Goal: Task Accomplishment & Management: Manage account settings

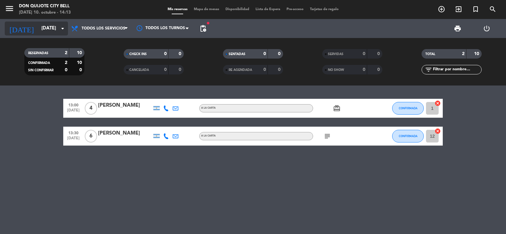
click at [57, 28] on input "[DATE]" at bounding box center [68, 28] width 61 height 12
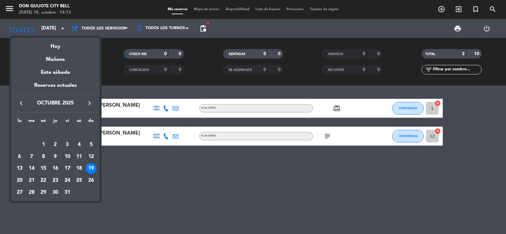
click at [90, 154] on div "12" at bounding box center [91, 156] width 11 height 11
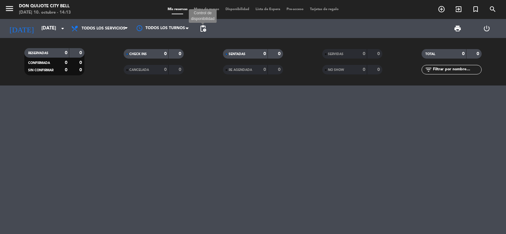
click at [204, 27] on span "pending_actions" at bounding box center [203, 29] width 8 height 8
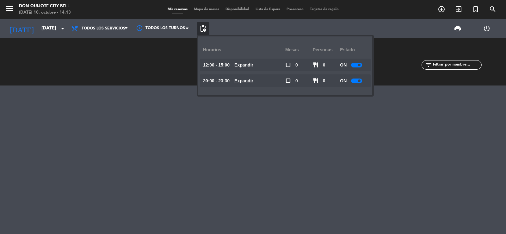
drag, startPoint x: 354, startPoint y: 83, endPoint x: 347, endPoint y: 85, distance: 7.5
click at [354, 83] on div "ON" at bounding box center [354, 80] width 28 height 13
click at [353, 80] on div at bounding box center [356, 80] width 11 height 5
click at [237, 23] on div "print power_settings_new" at bounding box center [355, 28] width 292 height 19
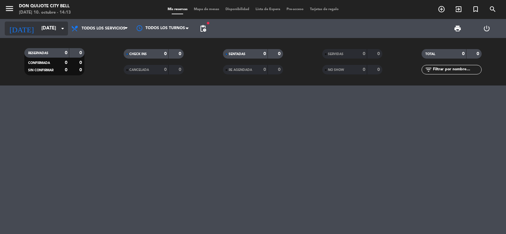
click at [46, 26] on input "[DATE]" at bounding box center [68, 28] width 61 height 12
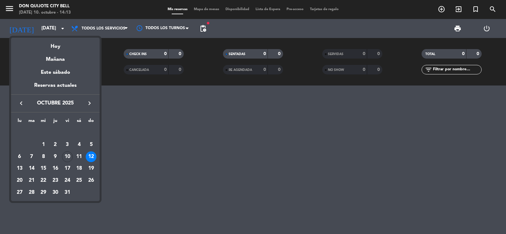
click at [203, 58] on div at bounding box center [253, 117] width 506 height 234
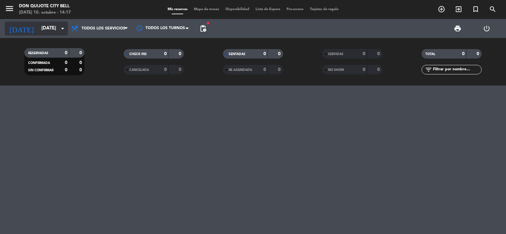
click at [38, 31] on input "[DATE]" at bounding box center [68, 28] width 61 height 12
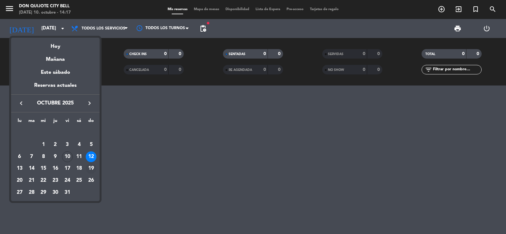
click at [88, 168] on div "19" at bounding box center [91, 168] width 11 height 11
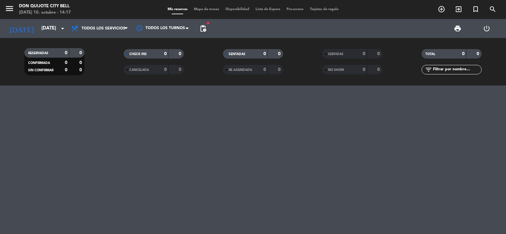
type input "[DATE]"
